Goal: Task Accomplishment & Management: Manage account settings

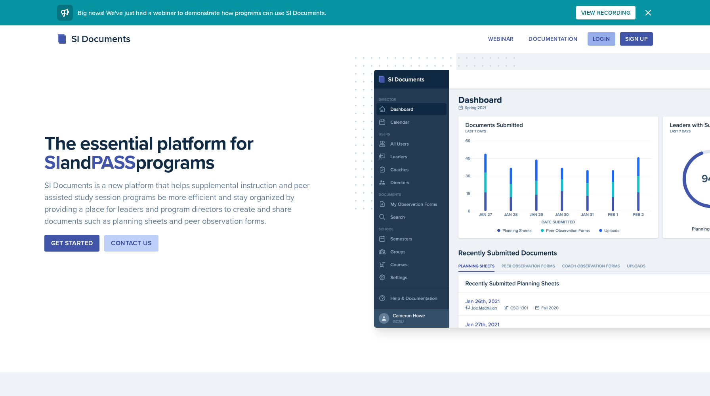
click at [605, 38] on div "Login" at bounding box center [601, 39] width 17 height 6
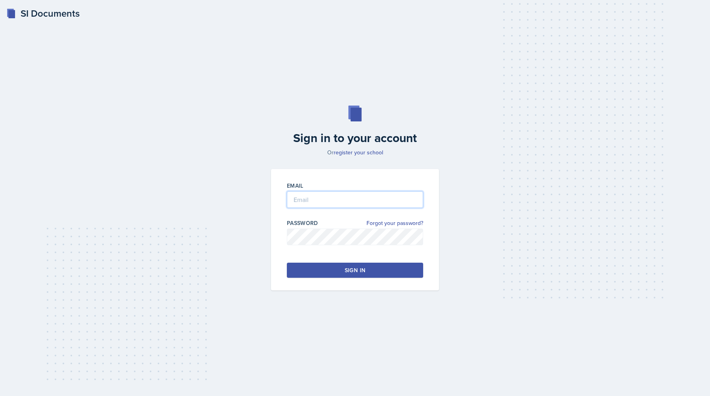
click at [324, 199] on input "email" at bounding box center [355, 199] width 136 height 17
type input "[EMAIL_ADDRESS][DOMAIN_NAME]"
click at [337, 263] on button "Sign in" at bounding box center [355, 269] width 136 height 15
click at [341, 271] on button "Sign in" at bounding box center [355, 269] width 136 height 15
click at [351, 277] on button "Sign in" at bounding box center [355, 269] width 136 height 15
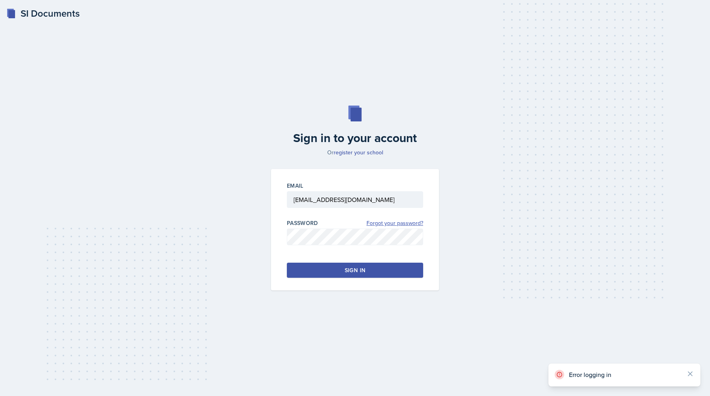
click at [393, 221] on link "Forgot your password?" at bounding box center [395, 223] width 57 height 8
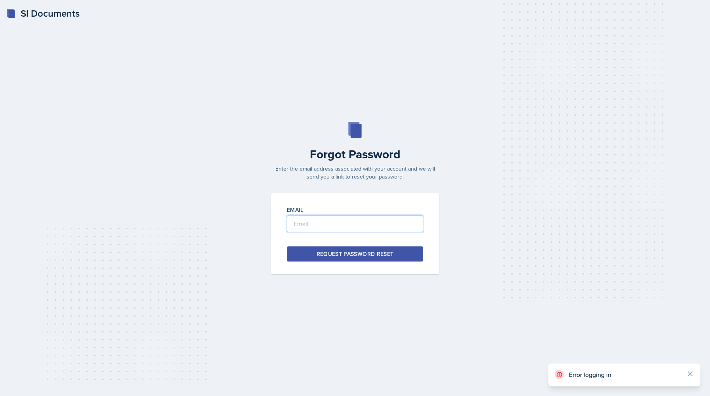
click at [342, 227] on input "email" at bounding box center [355, 223] width 136 height 17
type input "[EMAIL_ADDRESS][DOMAIN_NAME]"
click at [352, 252] on div "Request Password Reset" at bounding box center [355, 254] width 77 height 8
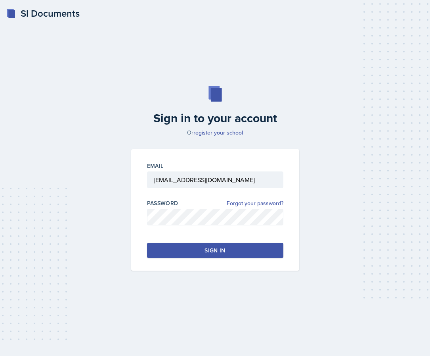
click at [196, 248] on button "Sign in" at bounding box center [215, 250] width 136 height 15
click at [207, 246] on div "Sign in" at bounding box center [215, 250] width 21 height 8
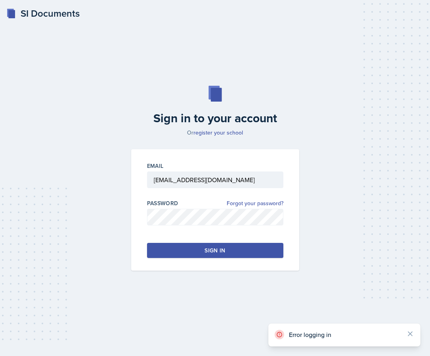
click at [358, 301] on div "SI Documents Sign in to your account Or register your school Email [EMAIL_ADDRE…" at bounding box center [215, 178] width 430 height 356
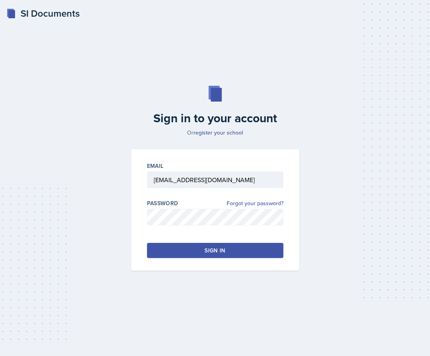
click at [232, 247] on button "Sign in" at bounding box center [215, 250] width 136 height 15
click at [358, 277] on div "Sign in to your account Or register your school Email [EMAIL_ADDRESS][DOMAIN_NA…" at bounding box center [215, 178] width 411 height 236
click at [268, 205] on link "Forgot your password?" at bounding box center [255, 203] width 57 height 8
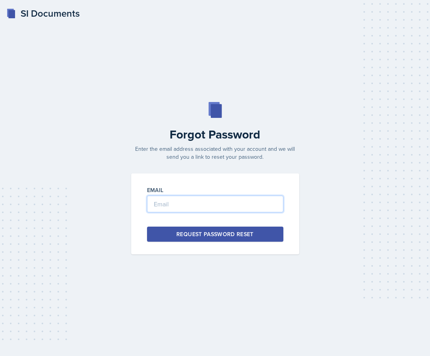
click at [231, 203] on input "email" at bounding box center [215, 203] width 136 height 17
type input "[EMAIL_ADDRESS][DOMAIN_NAME]"
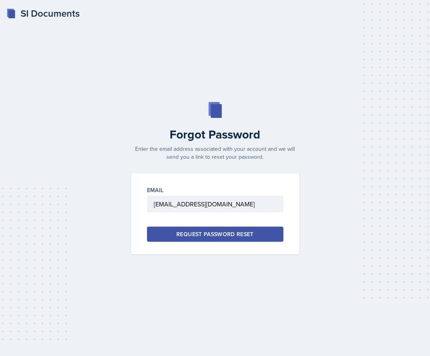
click at [193, 233] on div "Request Password Reset" at bounding box center [214, 234] width 77 height 8
